Goal: Task Accomplishment & Management: Use online tool/utility

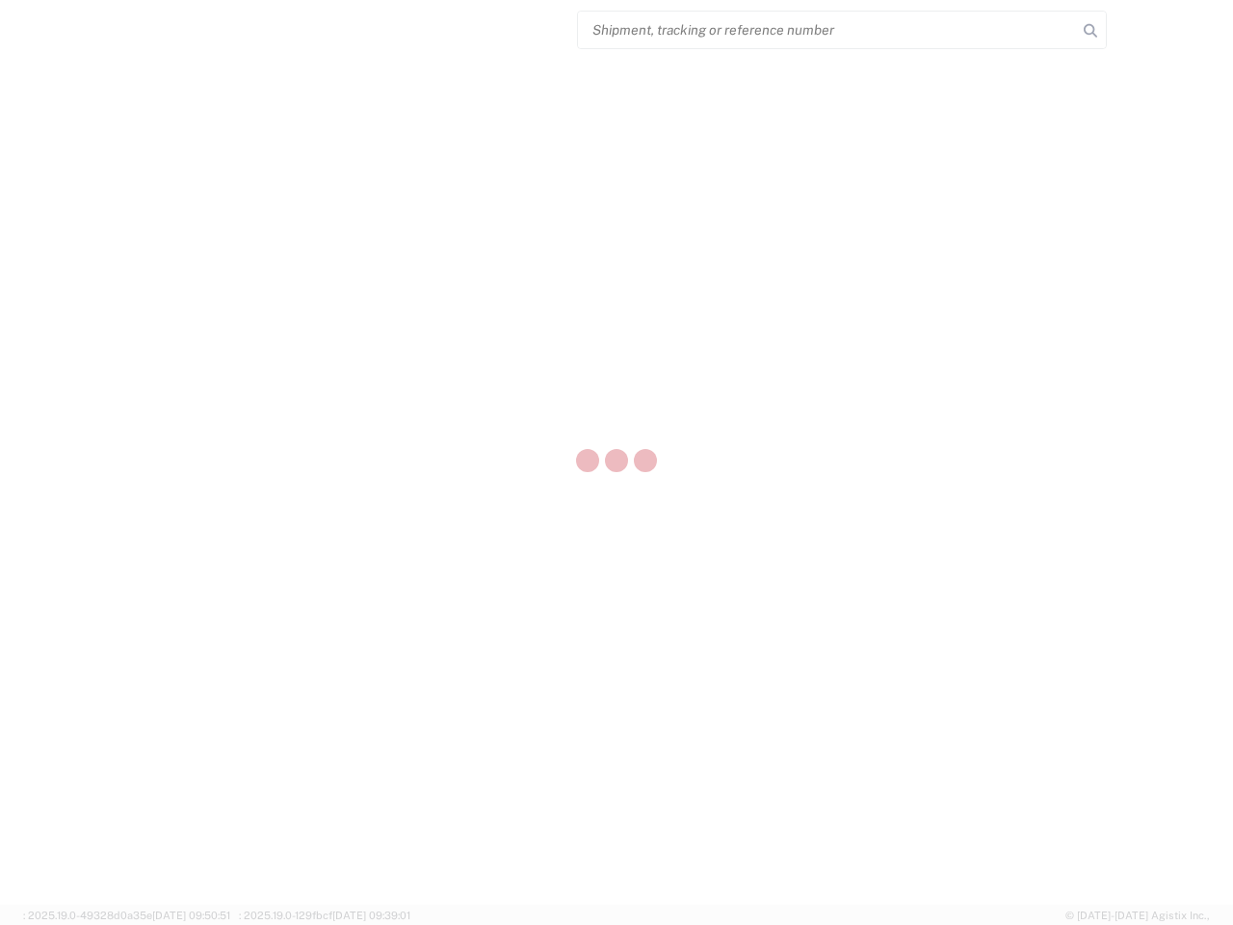
select select "US"
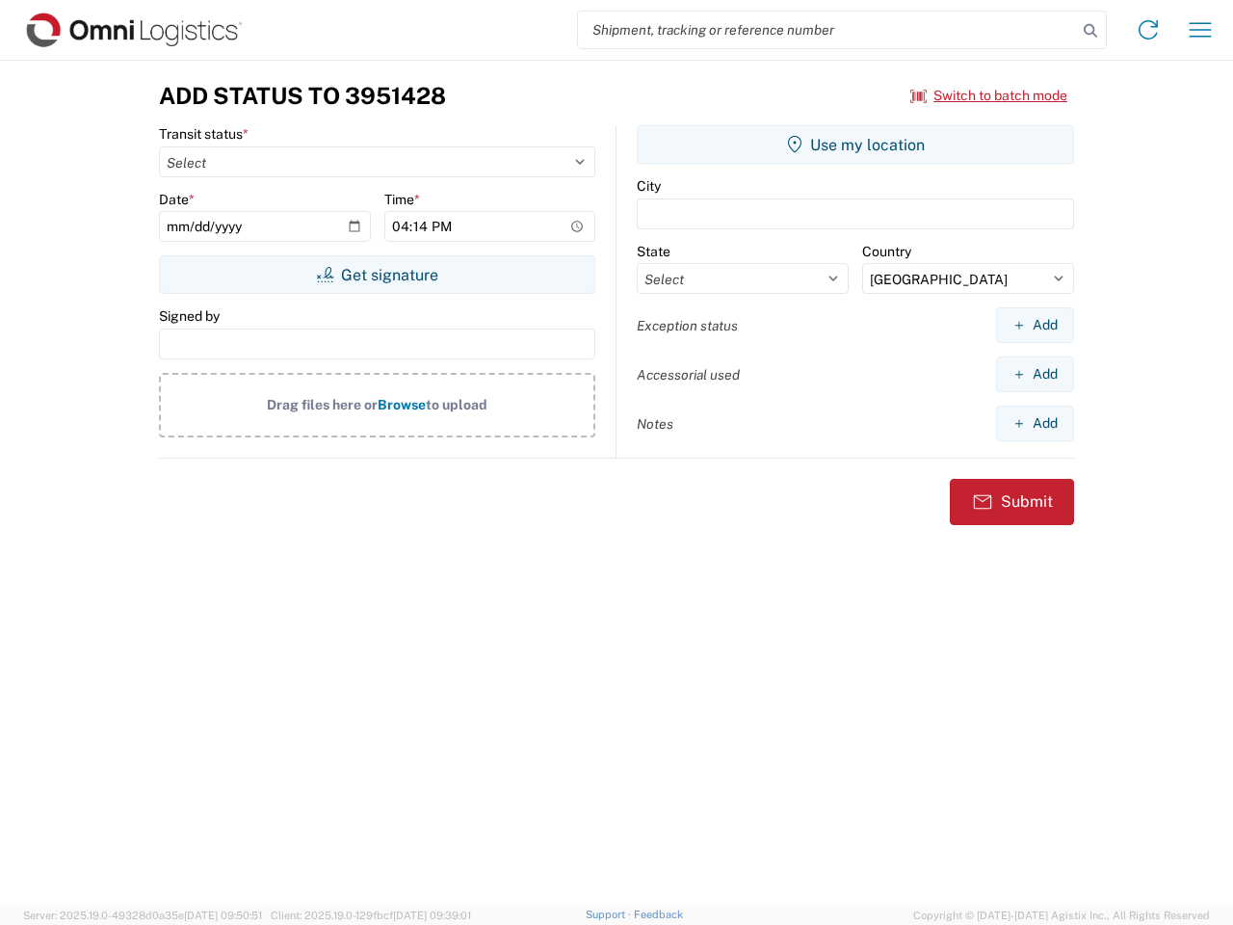
click at [827, 30] on input "search" at bounding box center [827, 30] width 499 height 37
click at [1090, 31] on icon at bounding box center [1090, 30] width 27 height 27
click at [1148, 30] on icon at bounding box center [1148, 29] width 31 height 31
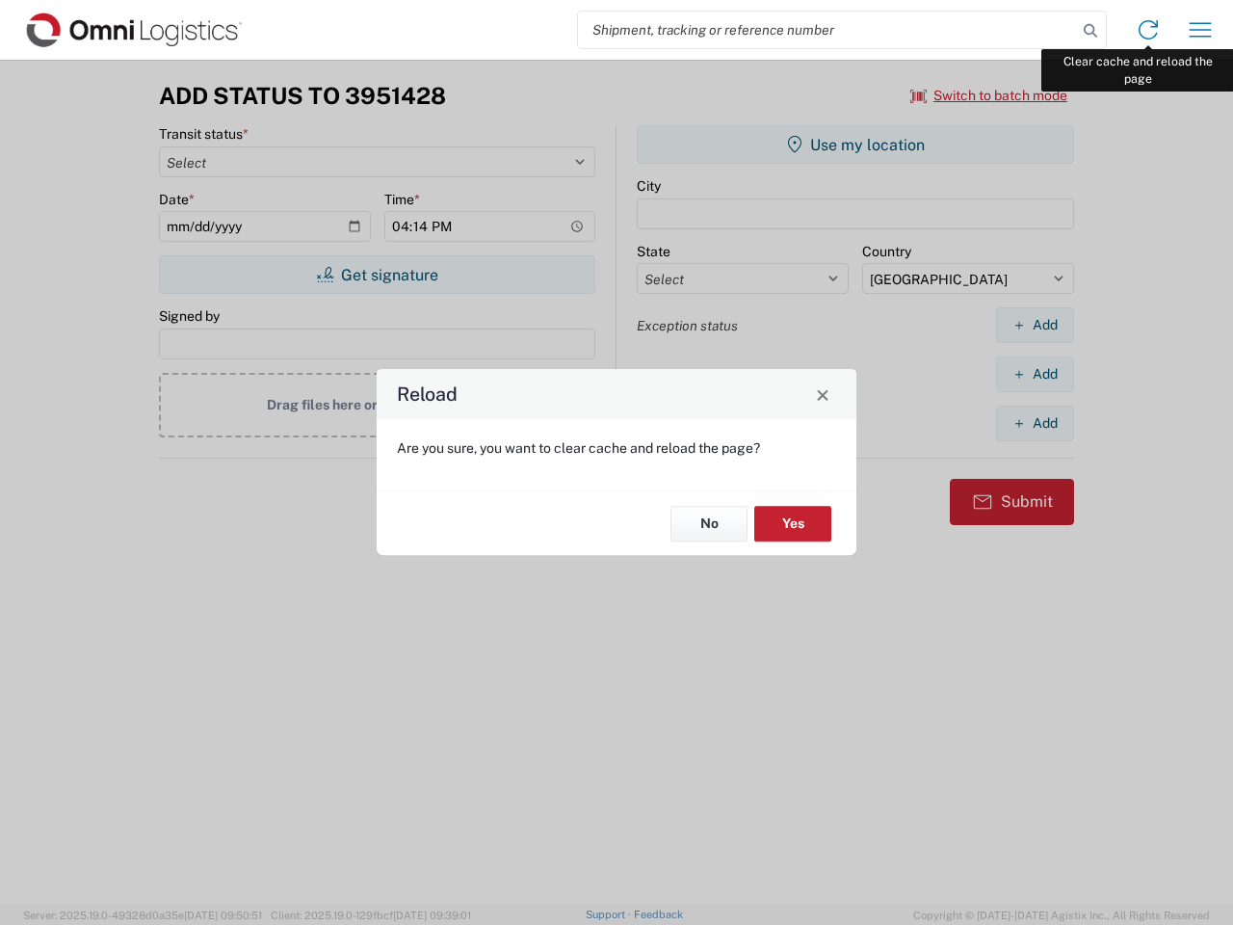
click at [1200, 30] on div "Reload Are you sure, you want to clear cache and reload the page? No Yes" at bounding box center [616, 462] width 1233 height 925
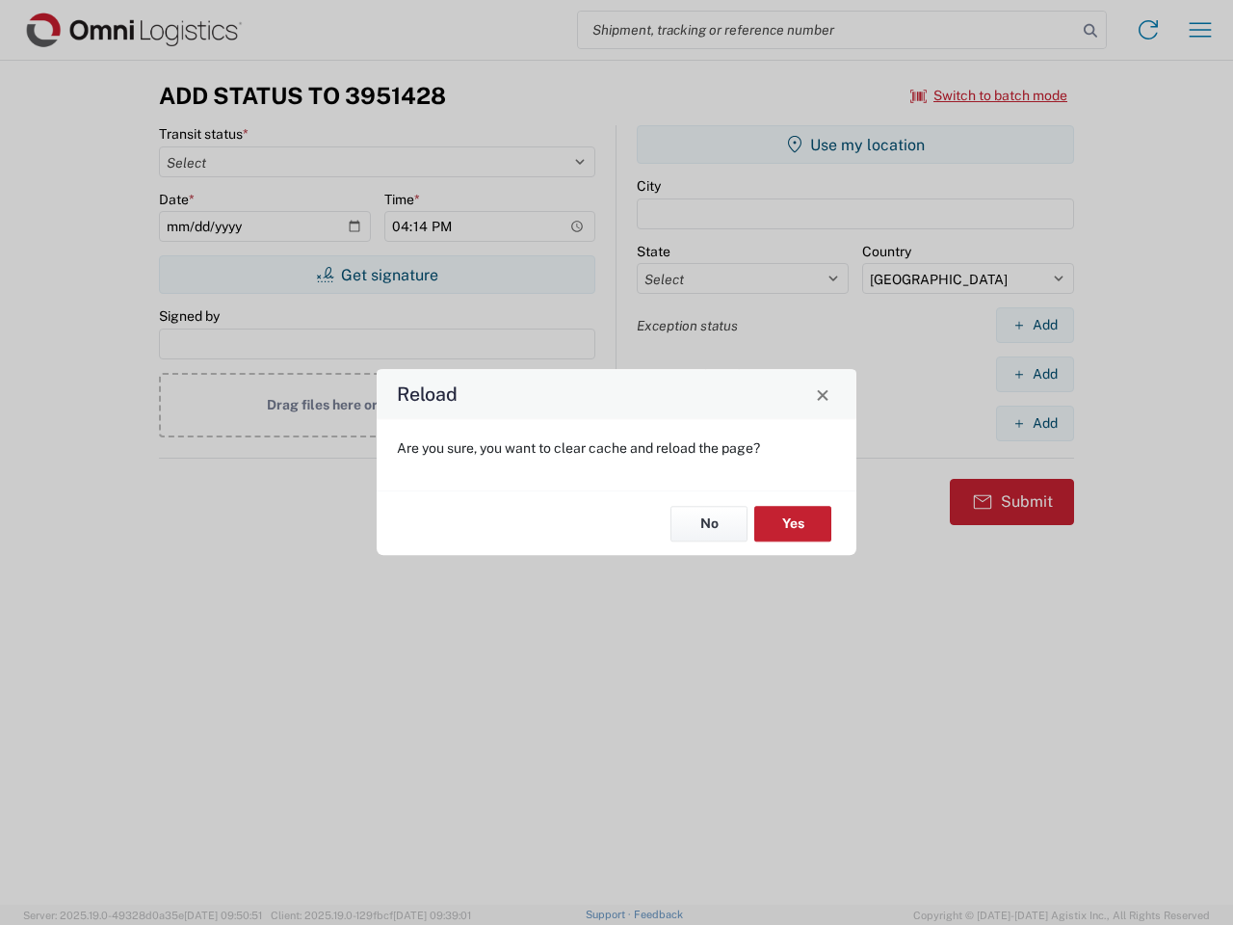
click at [989, 95] on div "Reload Are you sure, you want to clear cache and reload the page? No Yes" at bounding box center [616, 462] width 1233 height 925
click at [377, 275] on div "Reload Are you sure, you want to clear cache and reload the page? No Yes" at bounding box center [616, 462] width 1233 height 925
click at [855, 144] on div "Reload Are you sure, you want to clear cache and reload the page? No Yes" at bounding box center [616, 462] width 1233 height 925
click at [1034, 325] on div "Reload Are you sure, you want to clear cache and reload the page? No Yes" at bounding box center [616, 462] width 1233 height 925
click at [1034, 374] on div "Reload Are you sure, you want to clear cache and reload the page? No Yes" at bounding box center [616, 462] width 1233 height 925
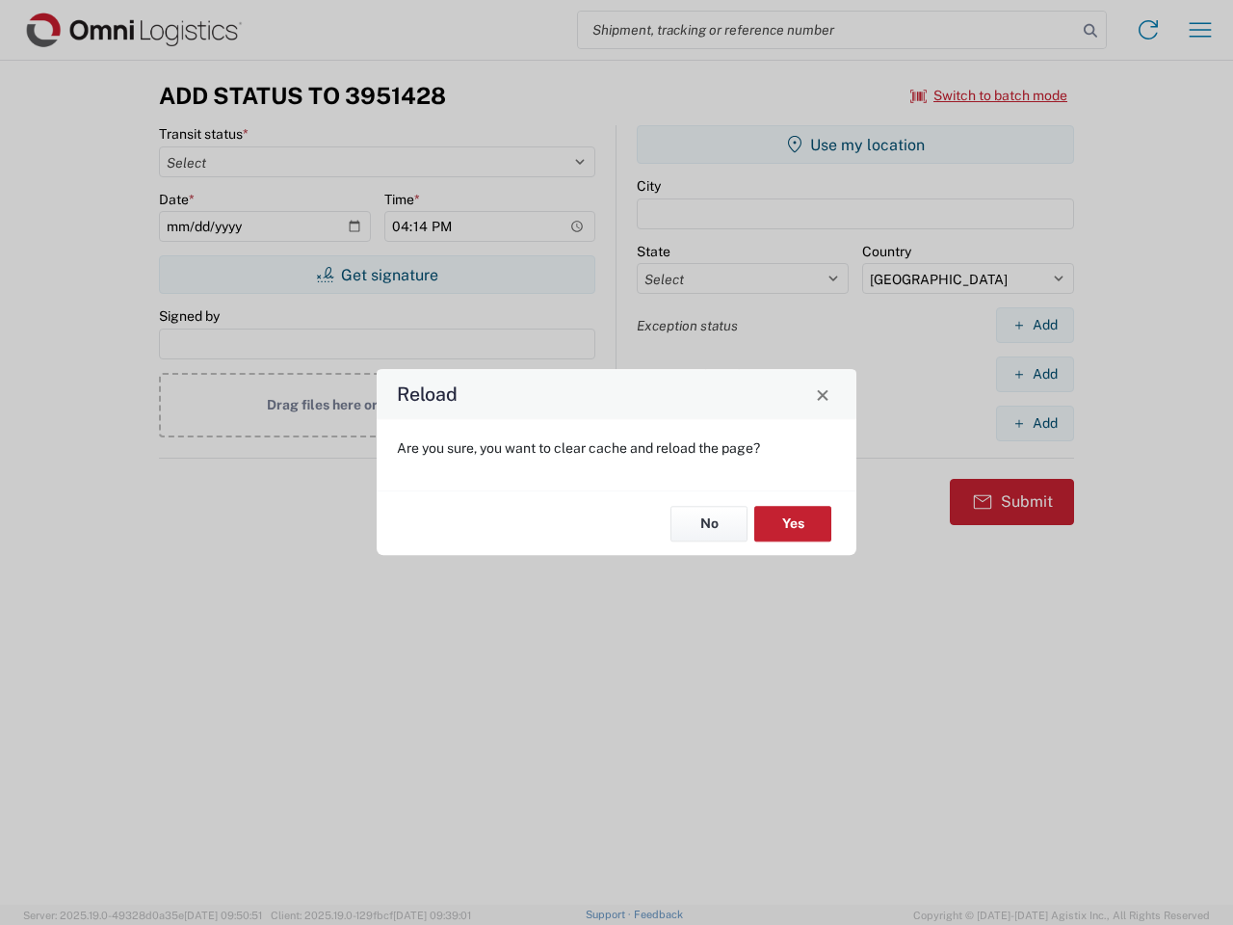
click at [1034, 423] on div "Reload Are you sure, you want to clear cache and reload the page? No Yes" at bounding box center [616, 462] width 1233 height 925
